Goal: Find specific page/section: Find specific page/section

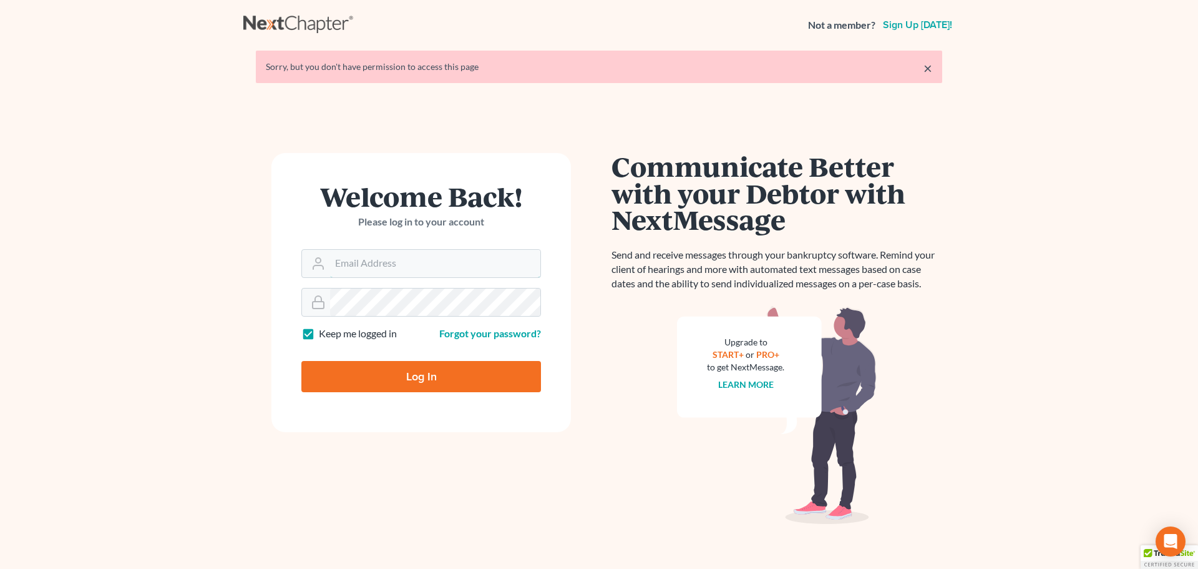
type input "steven@hollandlaw970.com"
click at [418, 375] on input "Log In" at bounding box center [421, 376] width 240 height 31
type input "Thinking..."
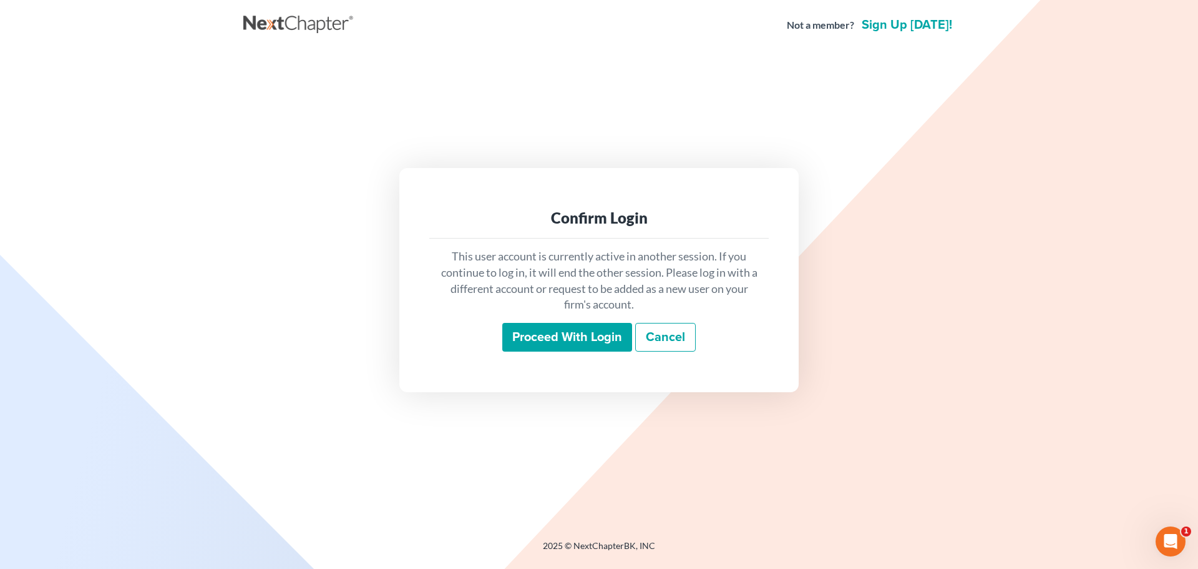
click at [544, 329] on input "Proceed with login" at bounding box center [567, 337] width 130 height 29
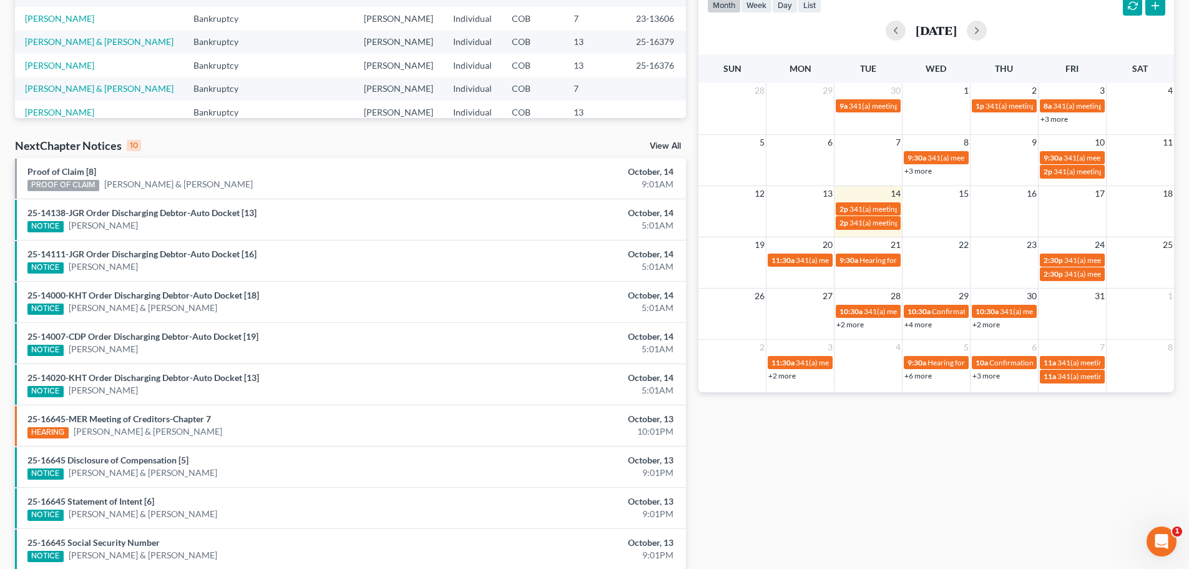
scroll to position [250, 0]
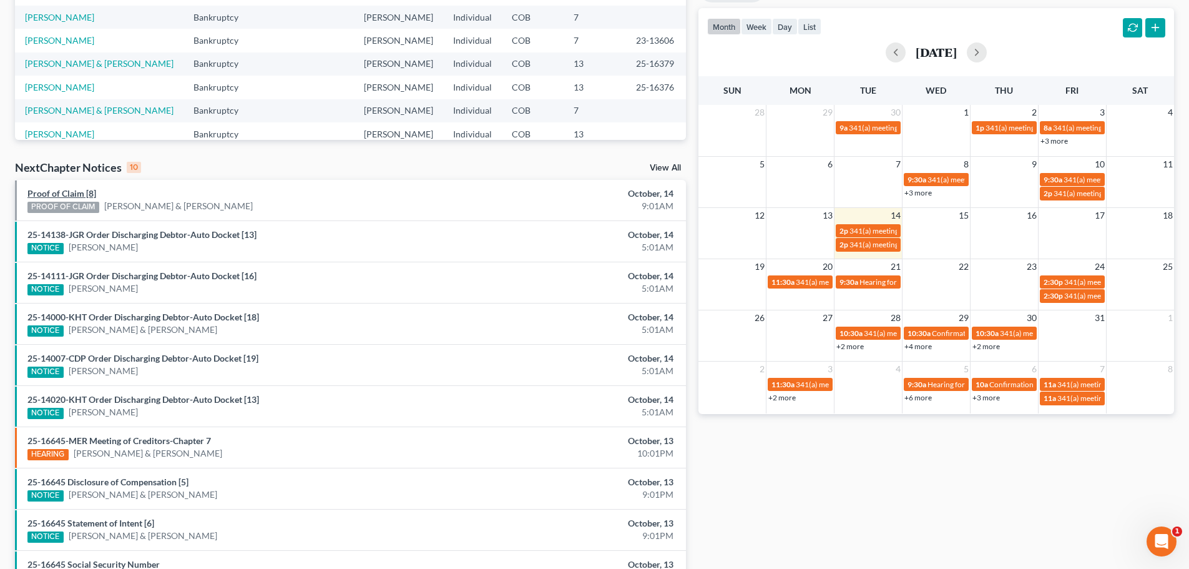
click at [77, 192] on link "Proof of Claim [8]" at bounding box center [61, 193] width 69 height 11
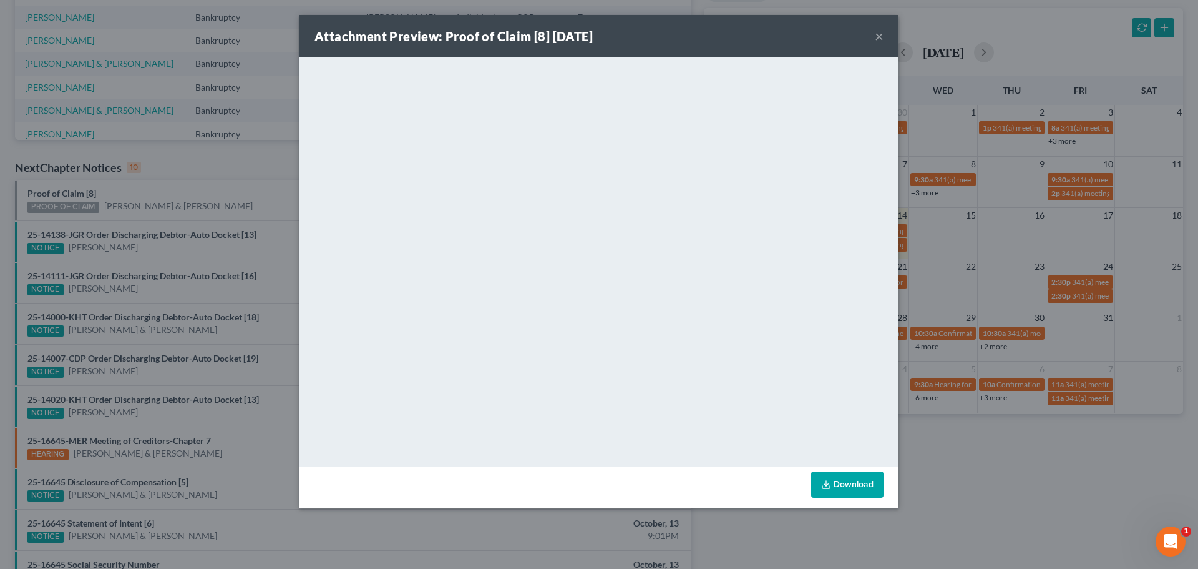
drag, startPoint x: 881, startPoint y: 34, endPoint x: 870, endPoint y: 42, distance: 13.4
click at [881, 35] on button "×" at bounding box center [879, 36] width 9 height 15
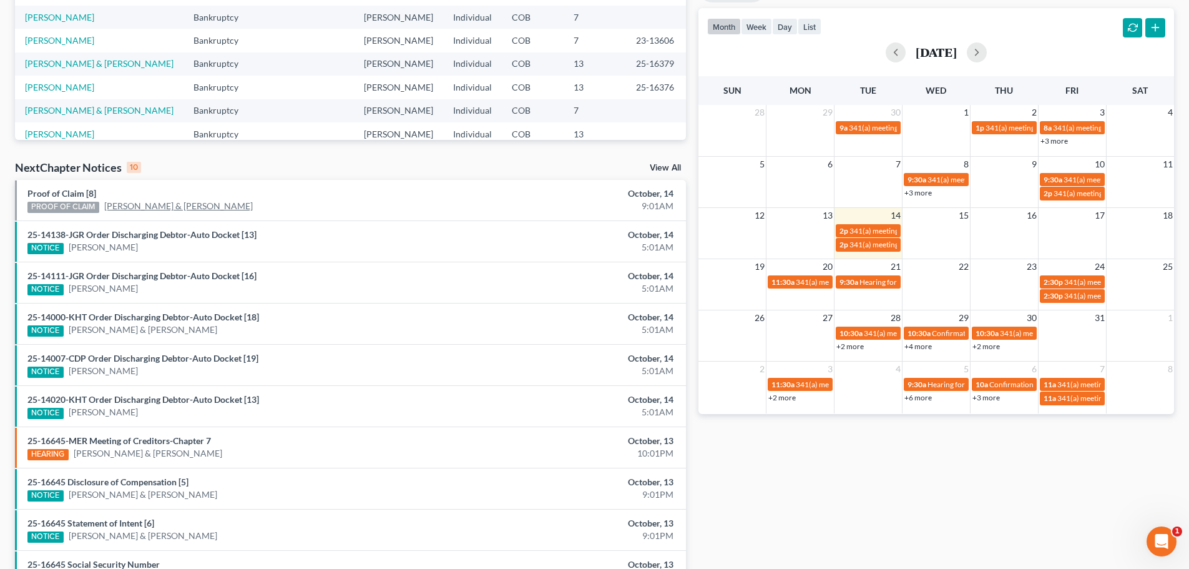
click at [238, 204] on link "[PERSON_NAME] & [PERSON_NAME]" at bounding box center [178, 206] width 149 height 12
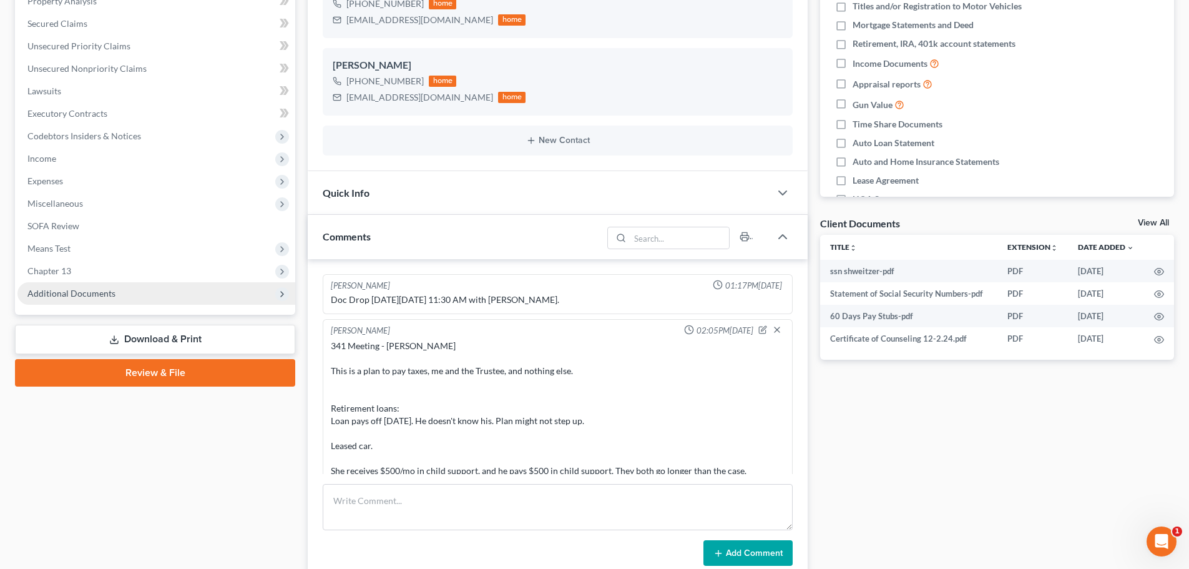
scroll to position [295, 0]
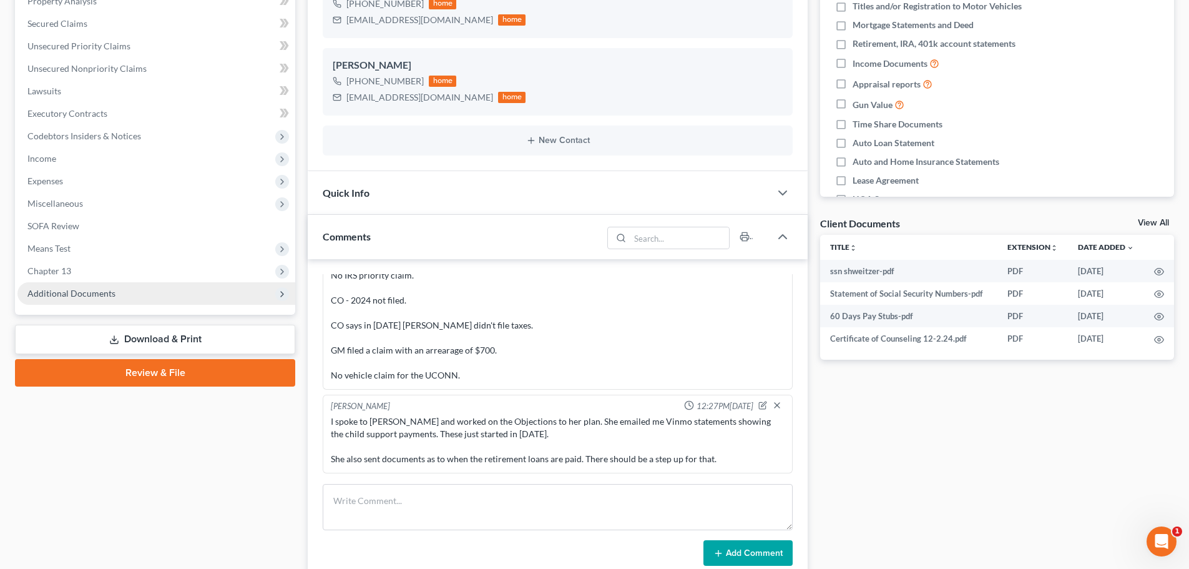
click at [105, 292] on span "Additional Documents" at bounding box center [71, 293] width 88 height 11
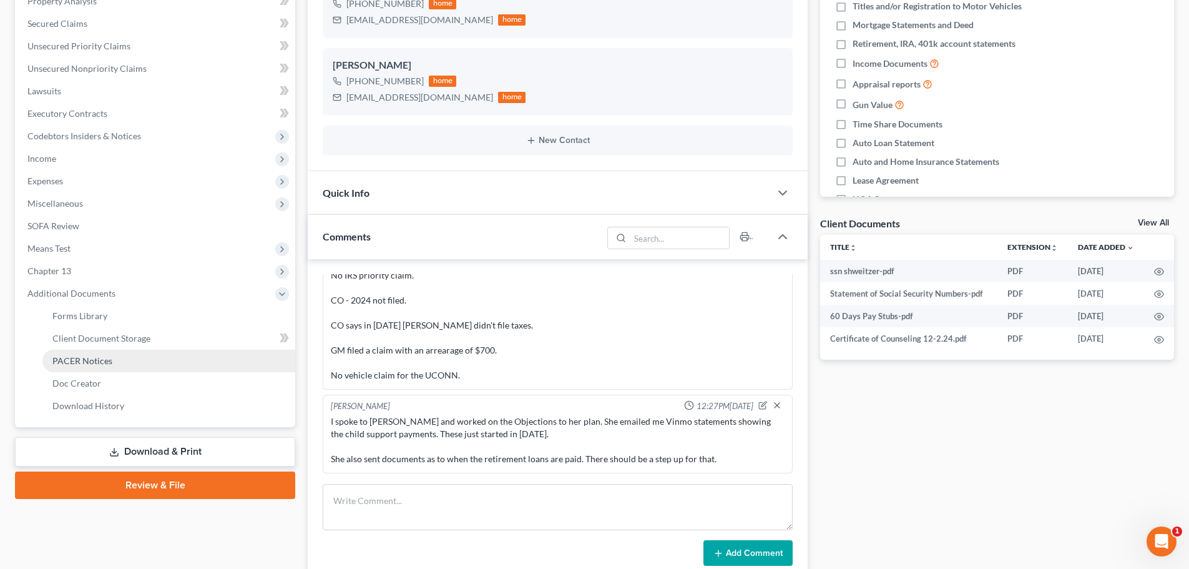
click at [87, 356] on span "PACER Notices" at bounding box center [82, 360] width 60 height 11
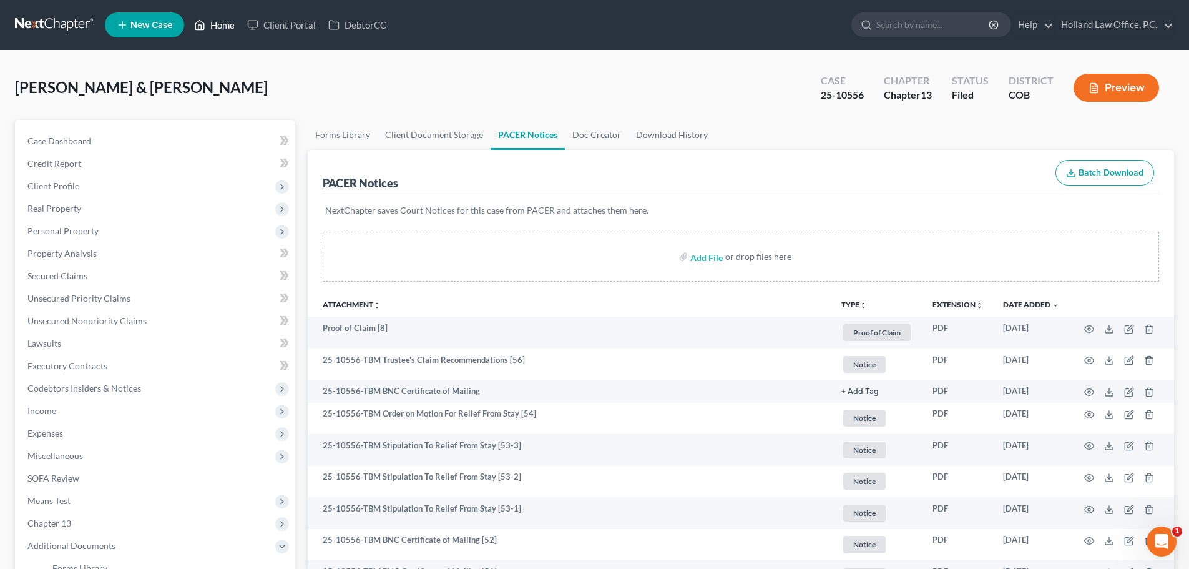
click at [220, 21] on link "Home" at bounding box center [214, 25] width 53 height 22
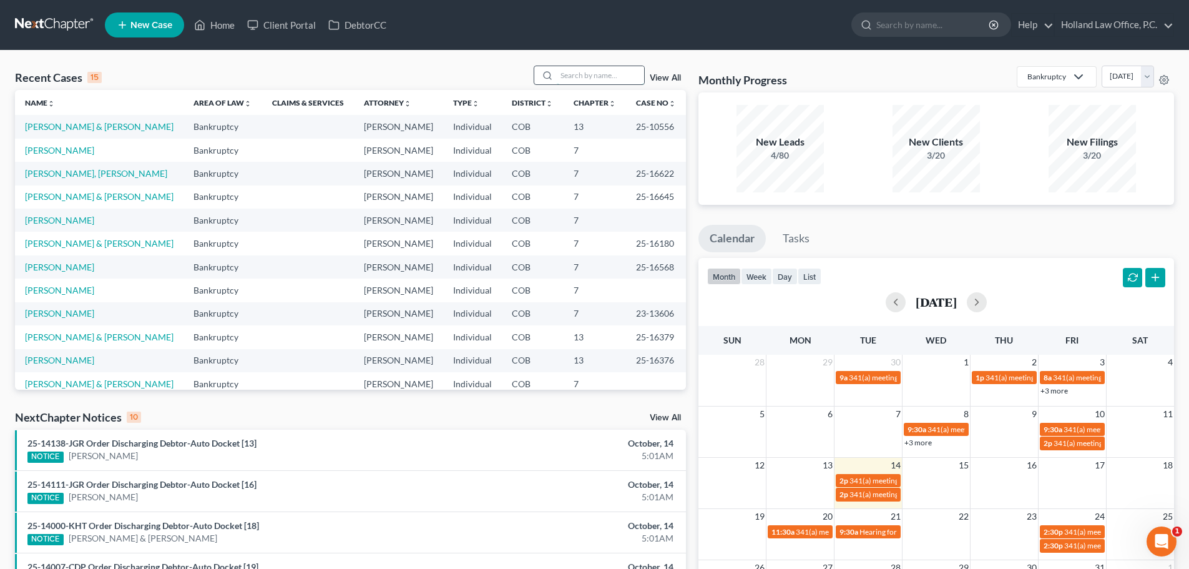
click at [574, 70] on input "search" at bounding box center [600, 75] width 87 height 18
type input "[PERSON_NAME]"
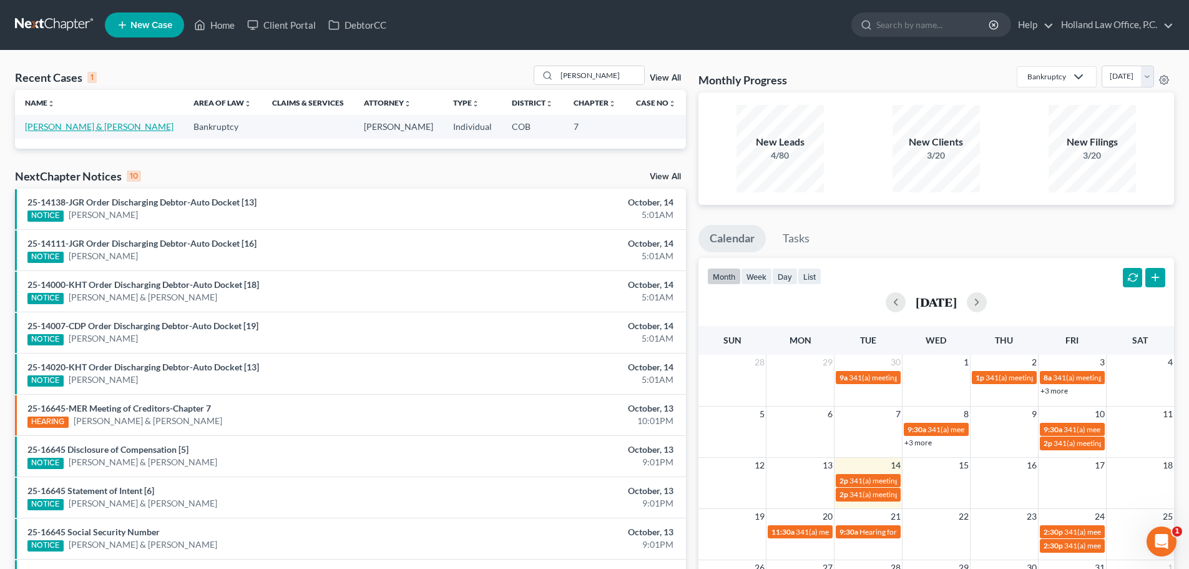
click at [89, 129] on link "[PERSON_NAME] & [PERSON_NAME]" at bounding box center [99, 126] width 149 height 11
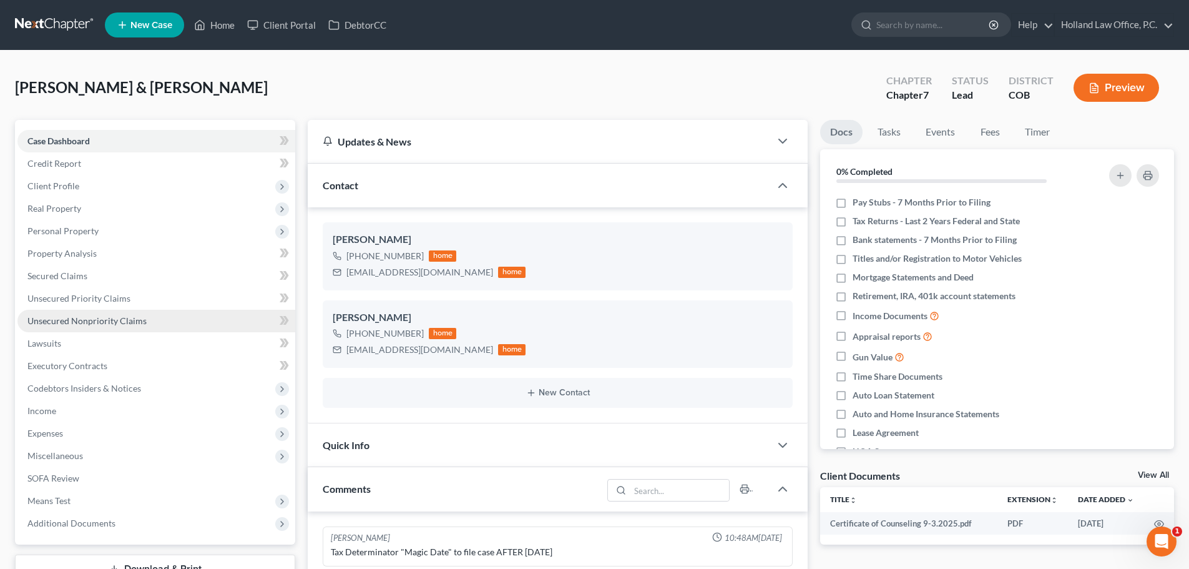
scroll to position [250, 0]
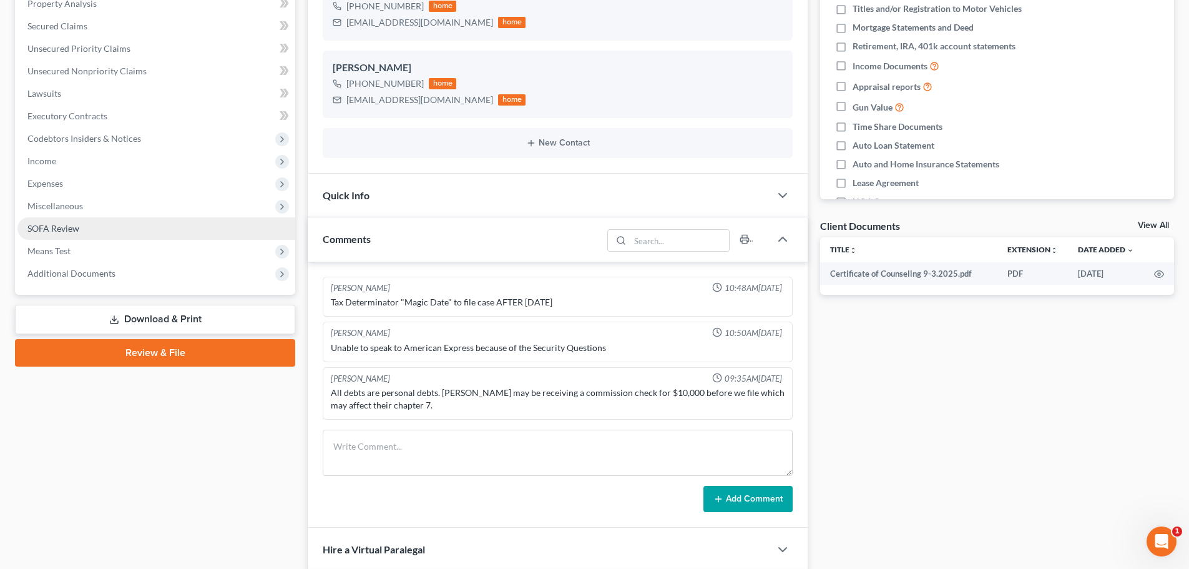
click at [62, 225] on span "SOFA Review" at bounding box center [53, 228] width 52 height 11
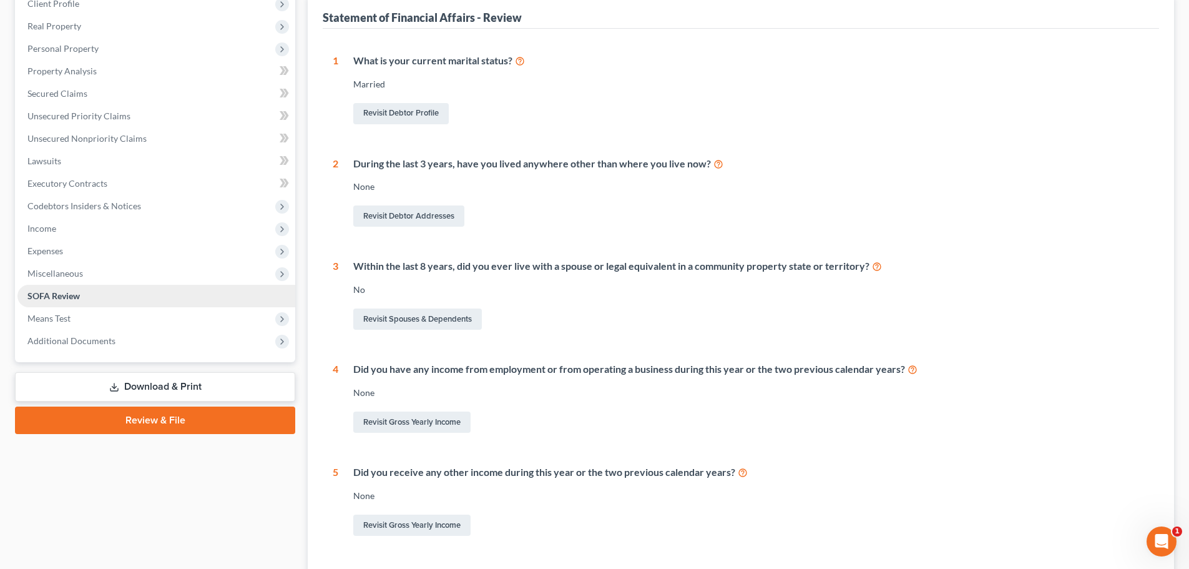
scroll to position [187, 0]
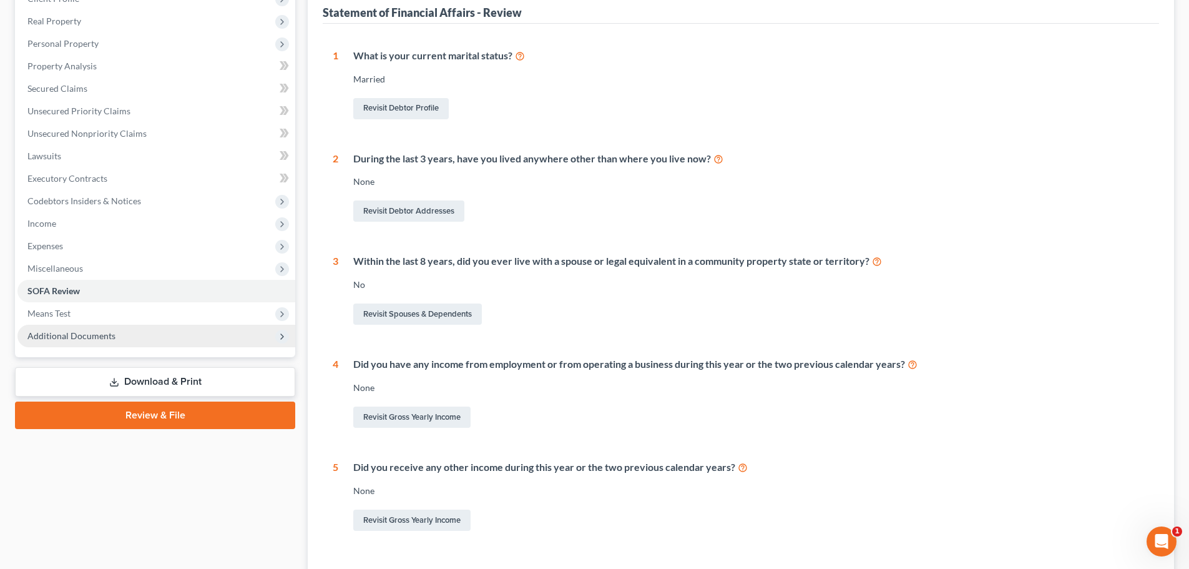
click at [49, 335] on span "Additional Documents" at bounding box center [71, 335] width 88 height 11
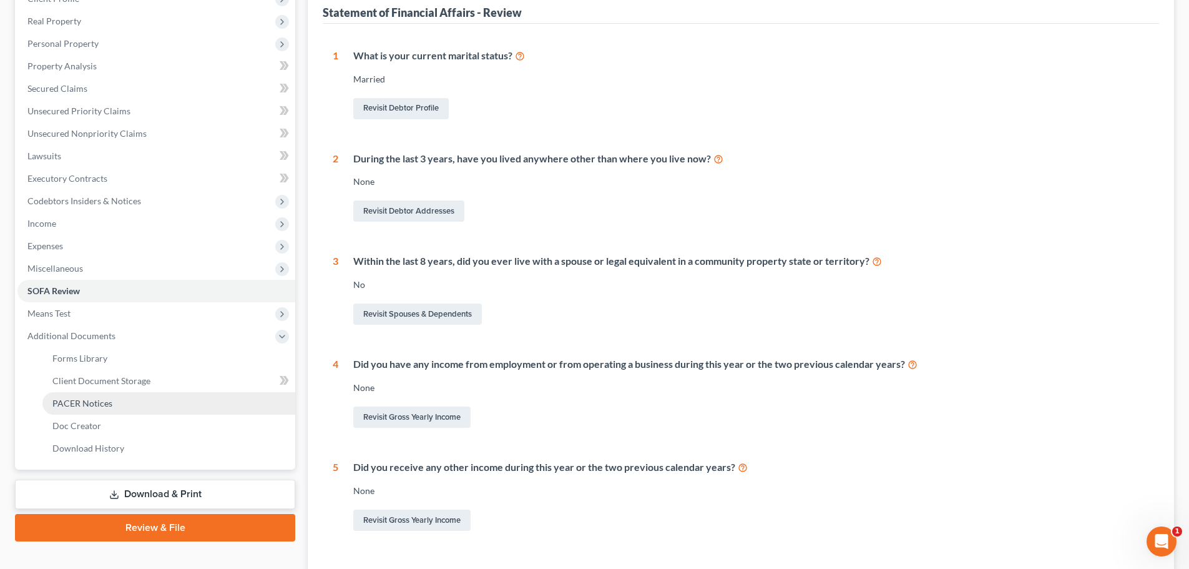
click at [66, 401] on span "PACER Notices" at bounding box center [82, 403] width 60 height 11
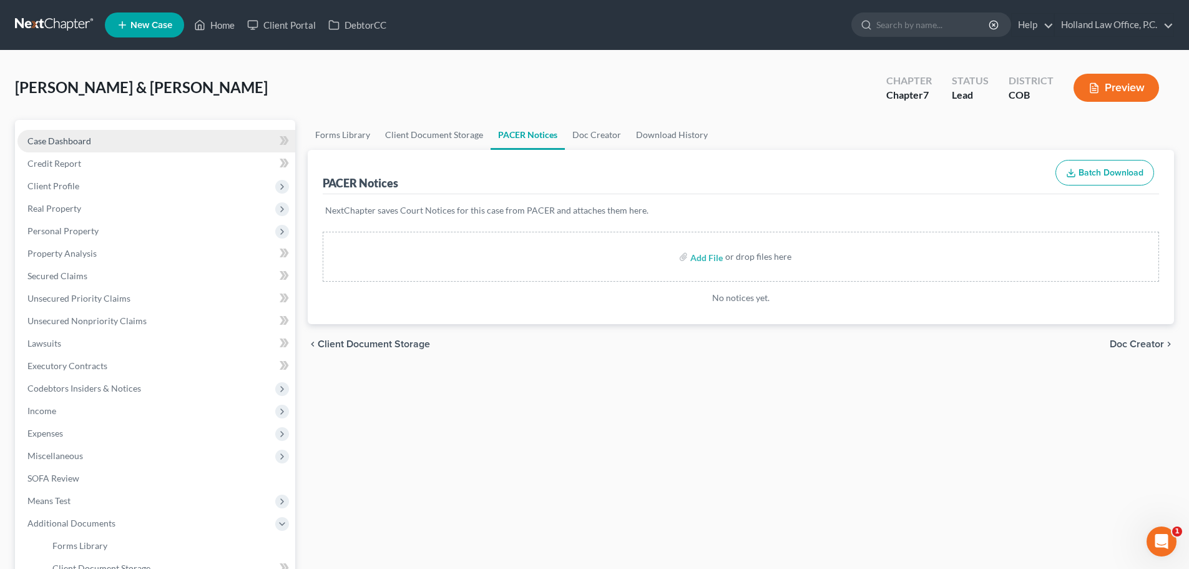
click at [56, 138] on span "Case Dashboard" at bounding box center [59, 140] width 64 height 11
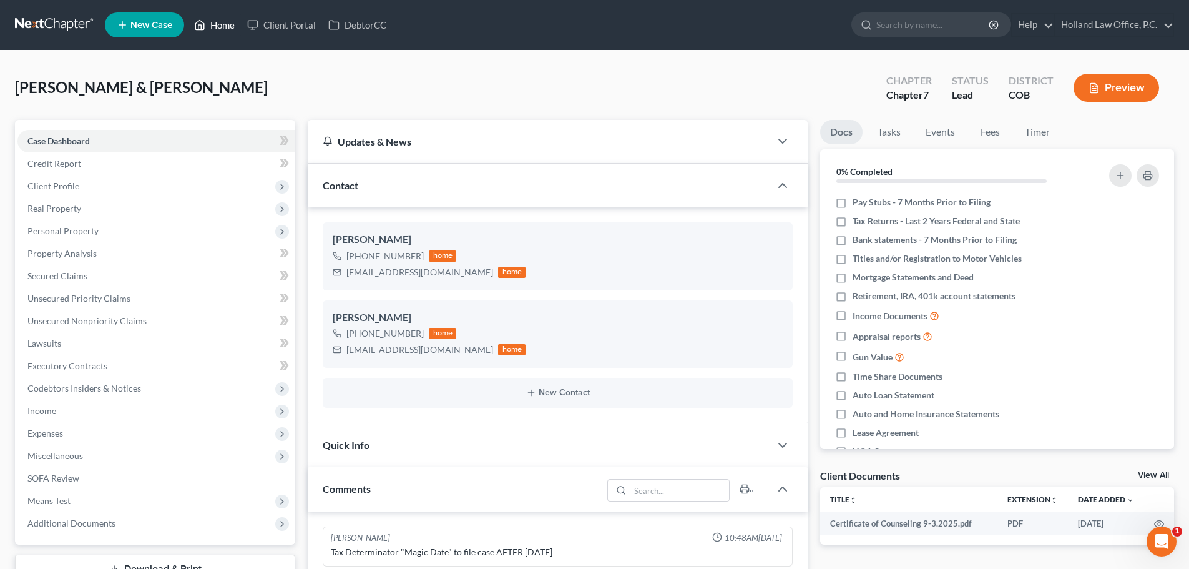
click at [222, 24] on link "Home" at bounding box center [214, 25] width 53 height 22
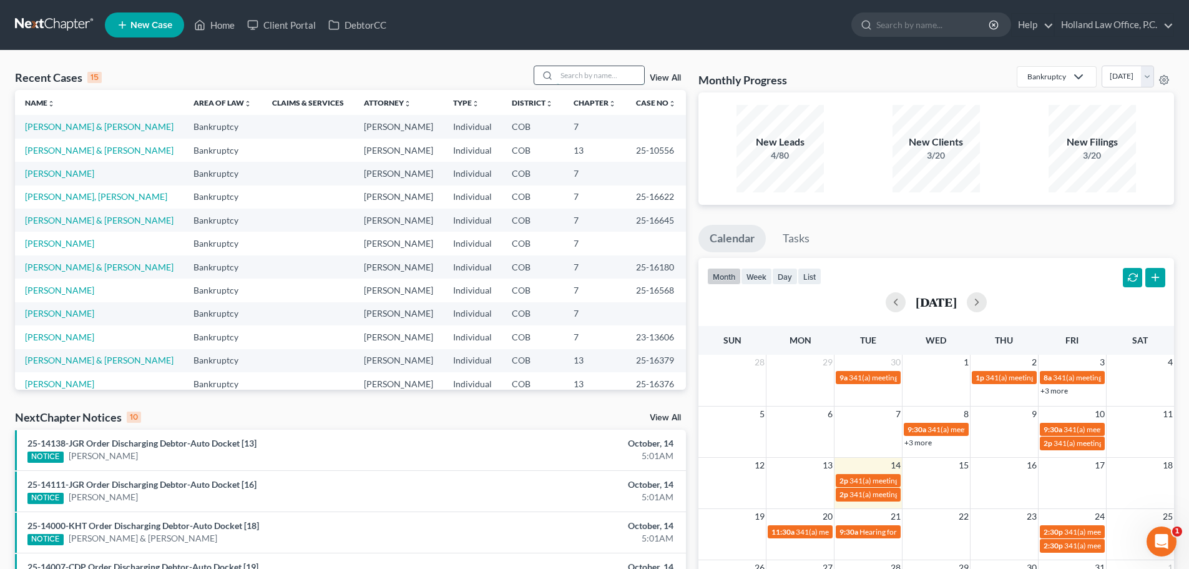
click at [618, 77] on input "search" at bounding box center [600, 75] width 87 height 18
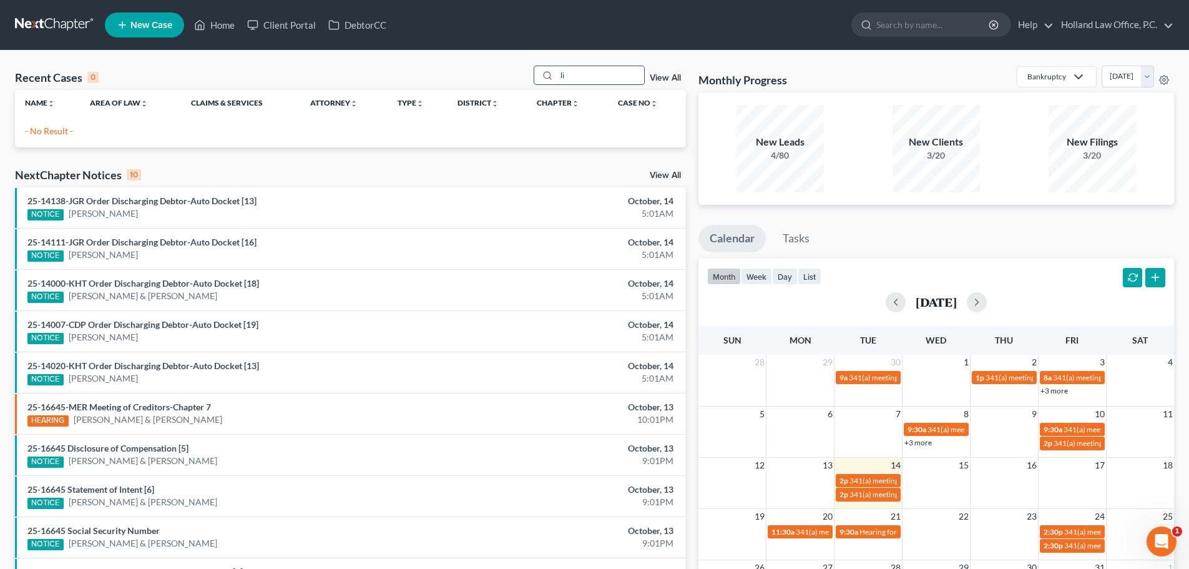
type input "l"
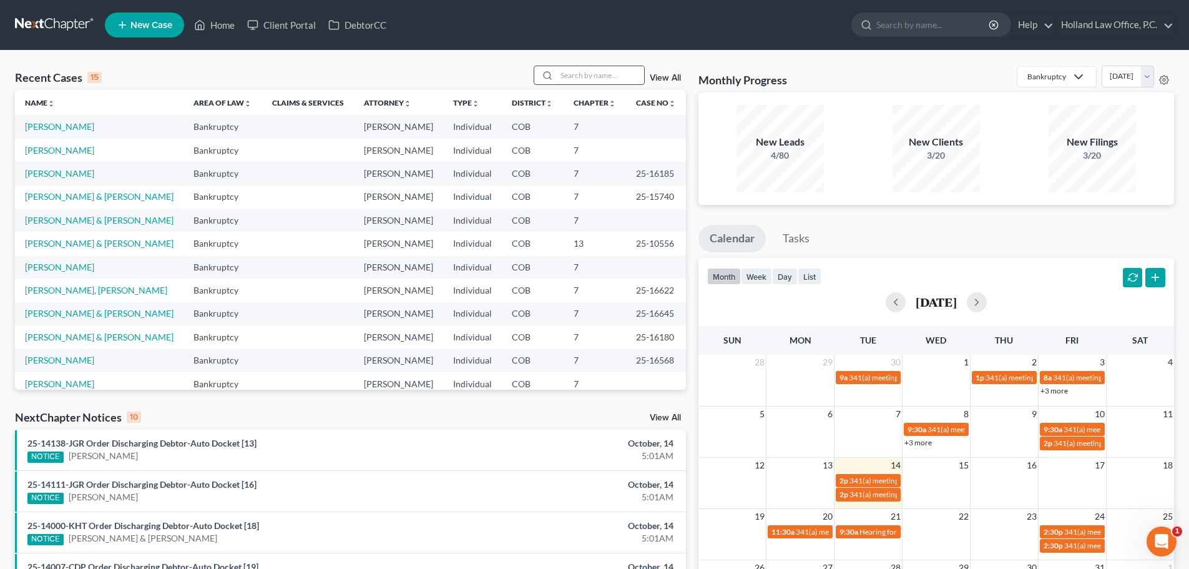
click at [594, 71] on input "search" at bounding box center [600, 75] width 87 height 18
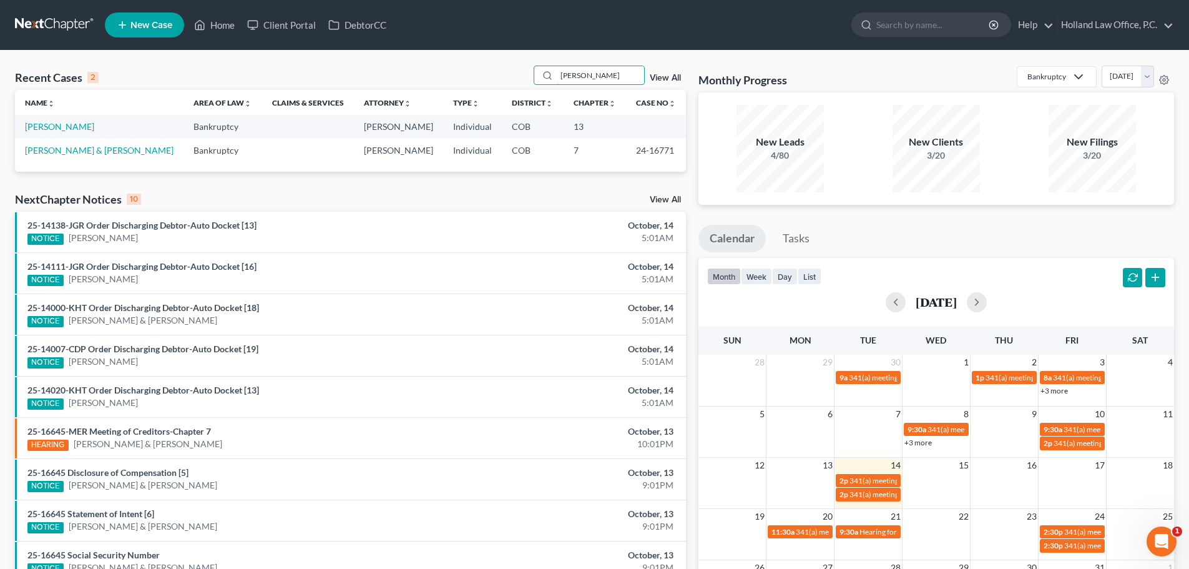
type input "[PERSON_NAME]"
click at [32, 125] on link "[PERSON_NAME]" at bounding box center [59, 126] width 69 height 11
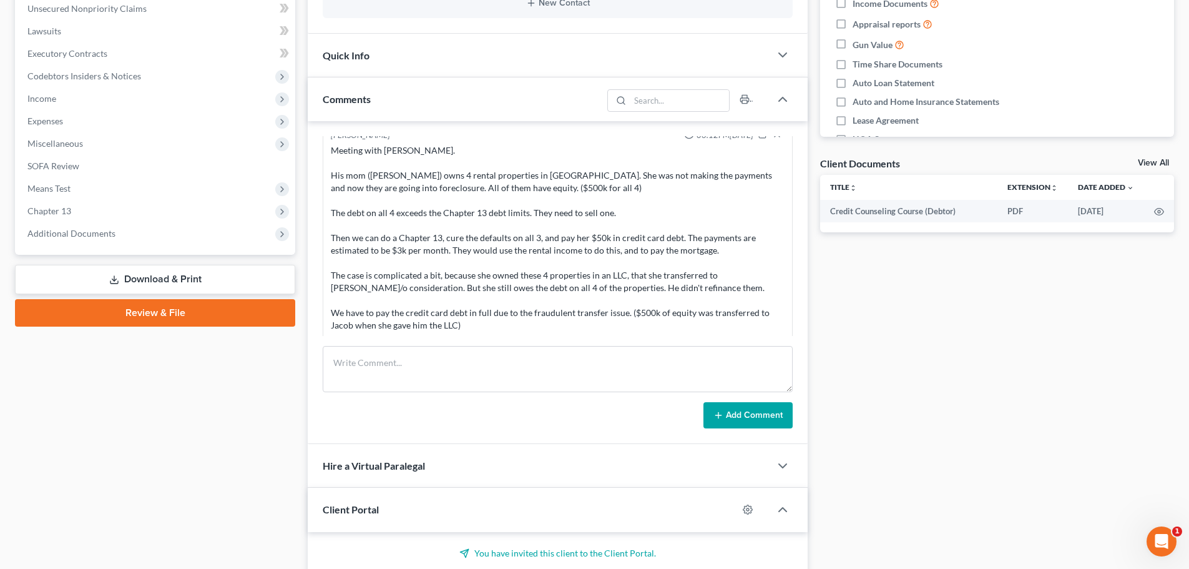
scroll to position [16, 0]
